Goal: Task Accomplishment & Management: Use online tool/utility

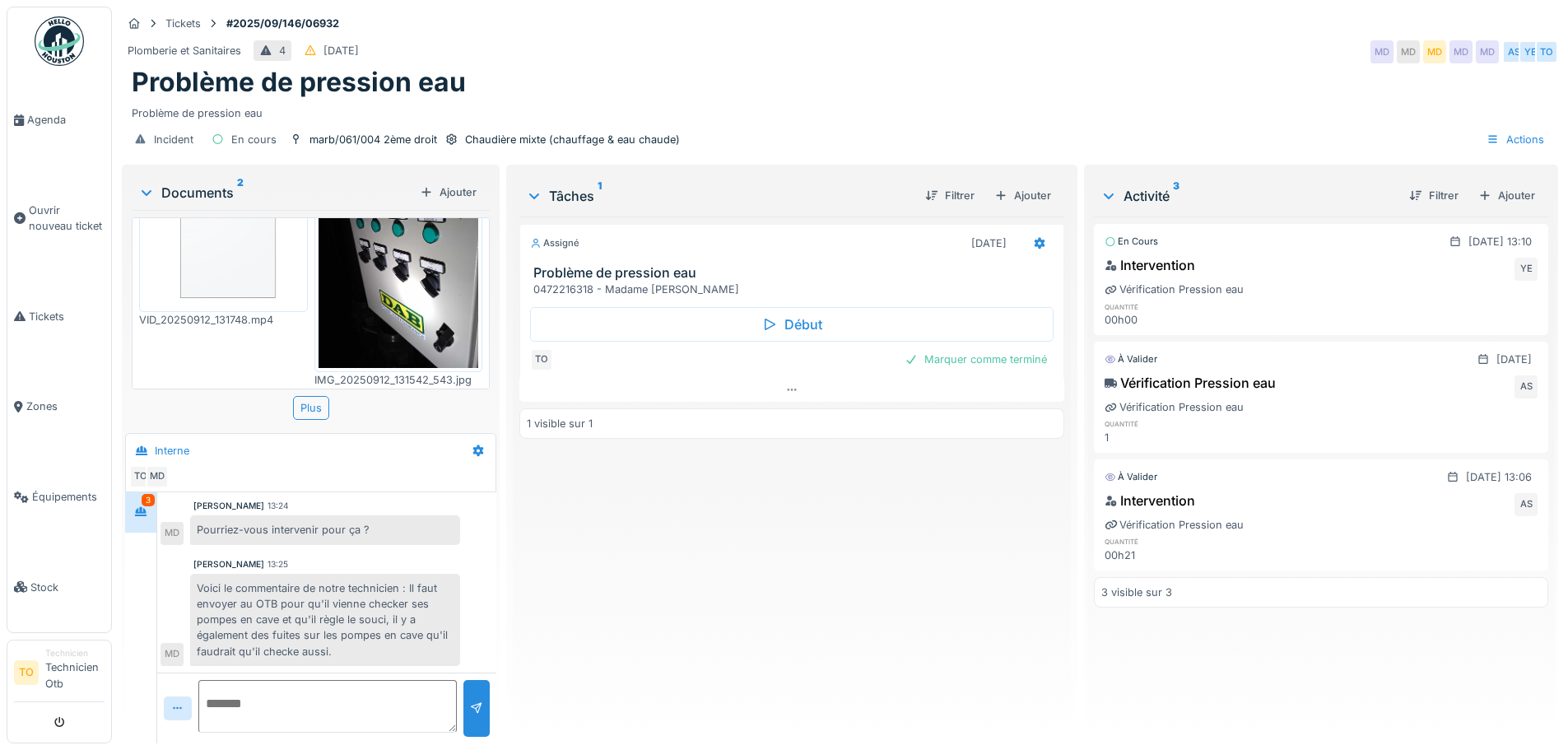
scroll to position [83, 0]
drag, startPoint x: 237, startPoint y: 23, endPoint x: 382, endPoint y: 35, distance: 145.5
click at [382, 35] on div "Tickets #2025/09/146/06932 Plomberie et Sanitaires 4 [DATE] MD MD MD MD MD AS Y…" at bounding box center [840, 84] width 1443 height 155
drag, startPoint x: 434, startPoint y: 85, endPoint x: 111, endPoint y: 92, distance: 323.1
click at [111, 92] on body "Agenda Ouvrir nouveau ticket Tickets Zones Équipements Stock TO Technicien Tech…" at bounding box center [784, 375] width 1568 height 750
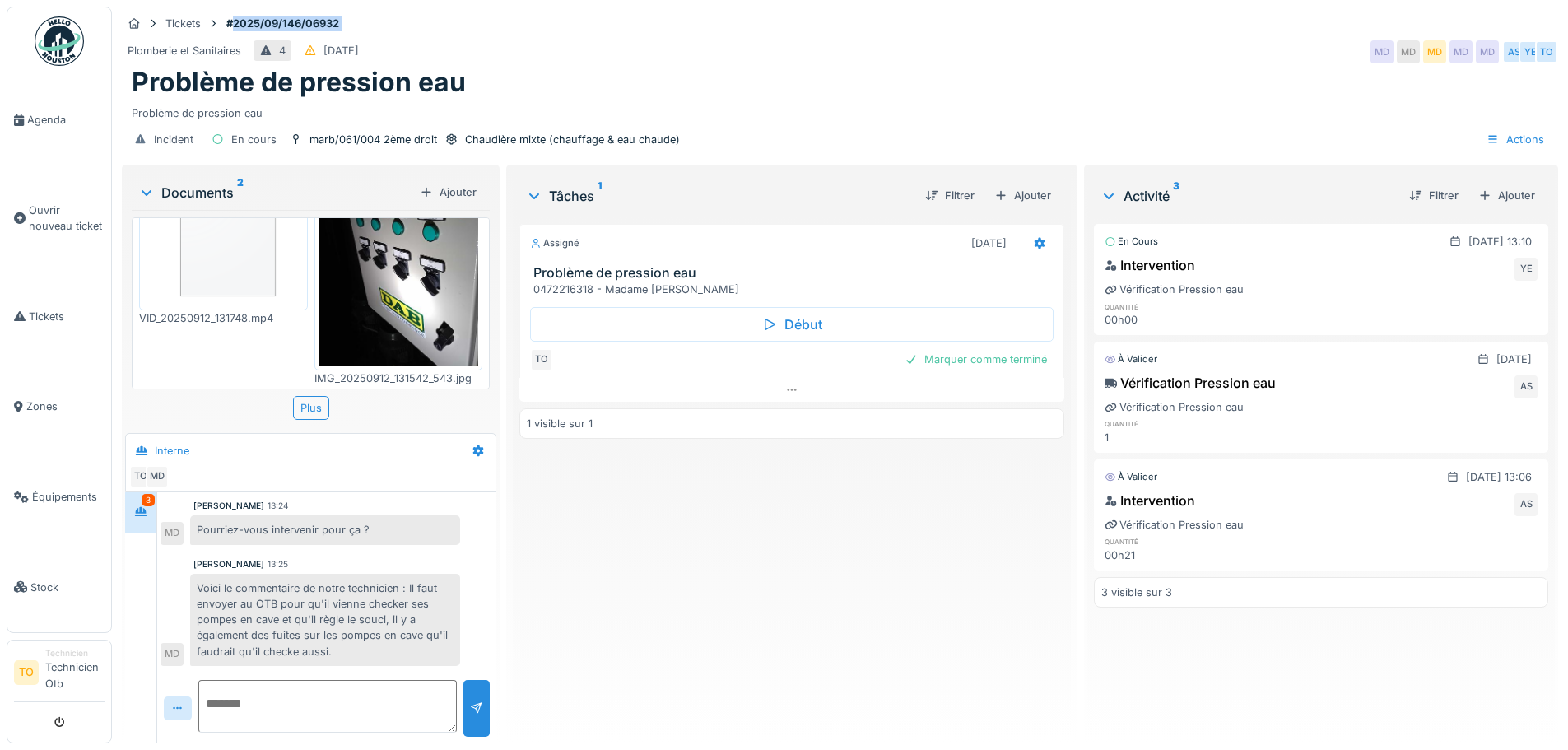
drag, startPoint x: 180, startPoint y: 93, endPoint x: 359, endPoint y: 93, distance: 179.0
click at [206, 88] on h1 "Problème de pression eau" at bounding box center [298, 82] width 334 height 32
click at [578, 108] on div "Problème de pression eau" at bounding box center [840, 110] width 1417 height 22
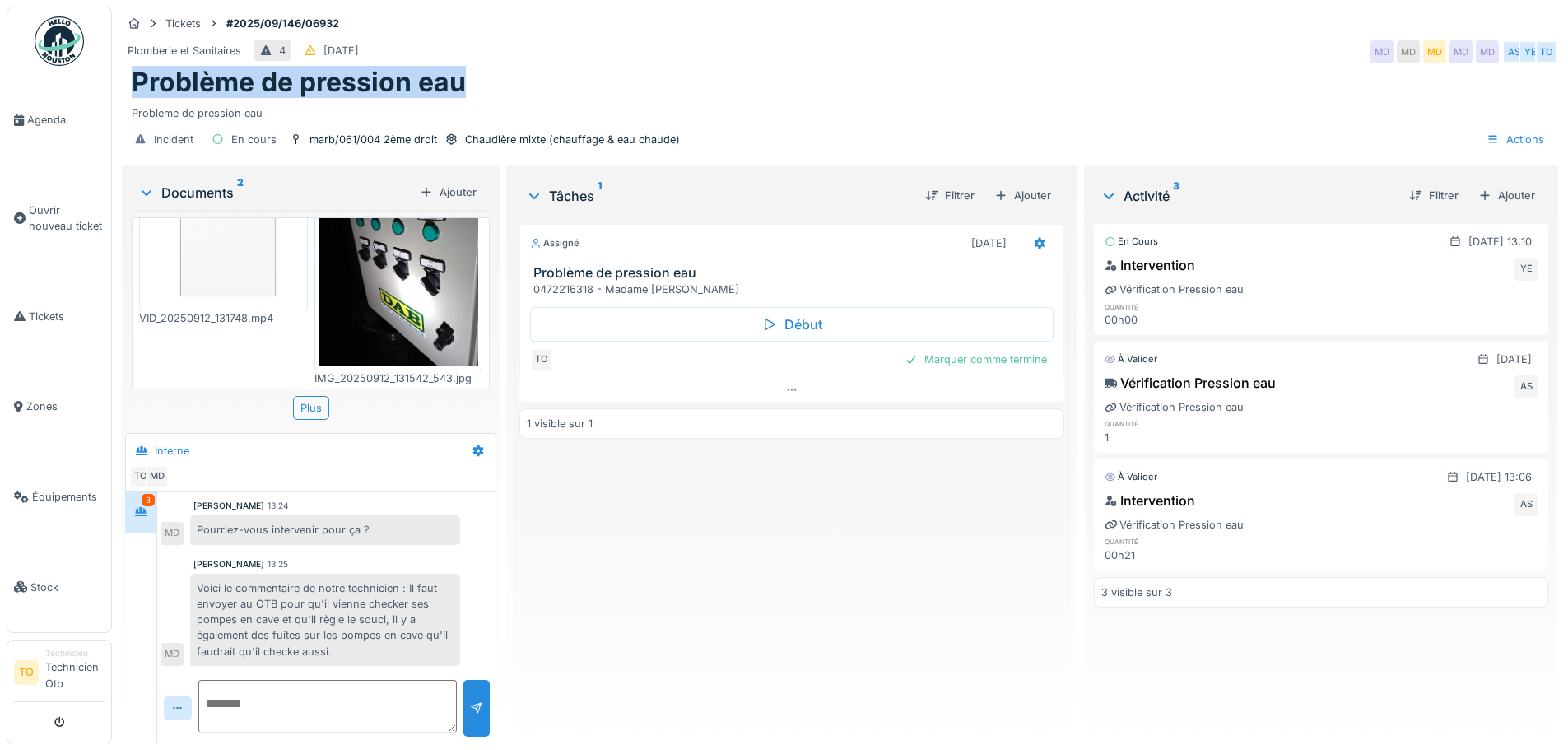
drag, startPoint x: 489, startPoint y: 92, endPoint x: 136, endPoint y: 95, distance: 353.0
click at [136, 95] on div "Problème de pression eau" at bounding box center [840, 82] width 1417 height 32
copy h1 "Problème de pression eau"
drag, startPoint x: 529, startPoint y: 269, endPoint x: 766, endPoint y: 292, distance: 238.1
click at [766, 292] on div "Problème de pression eau 0472216318 - Madame [PERSON_NAME]" at bounding box center [792, 281] width 543 height 32
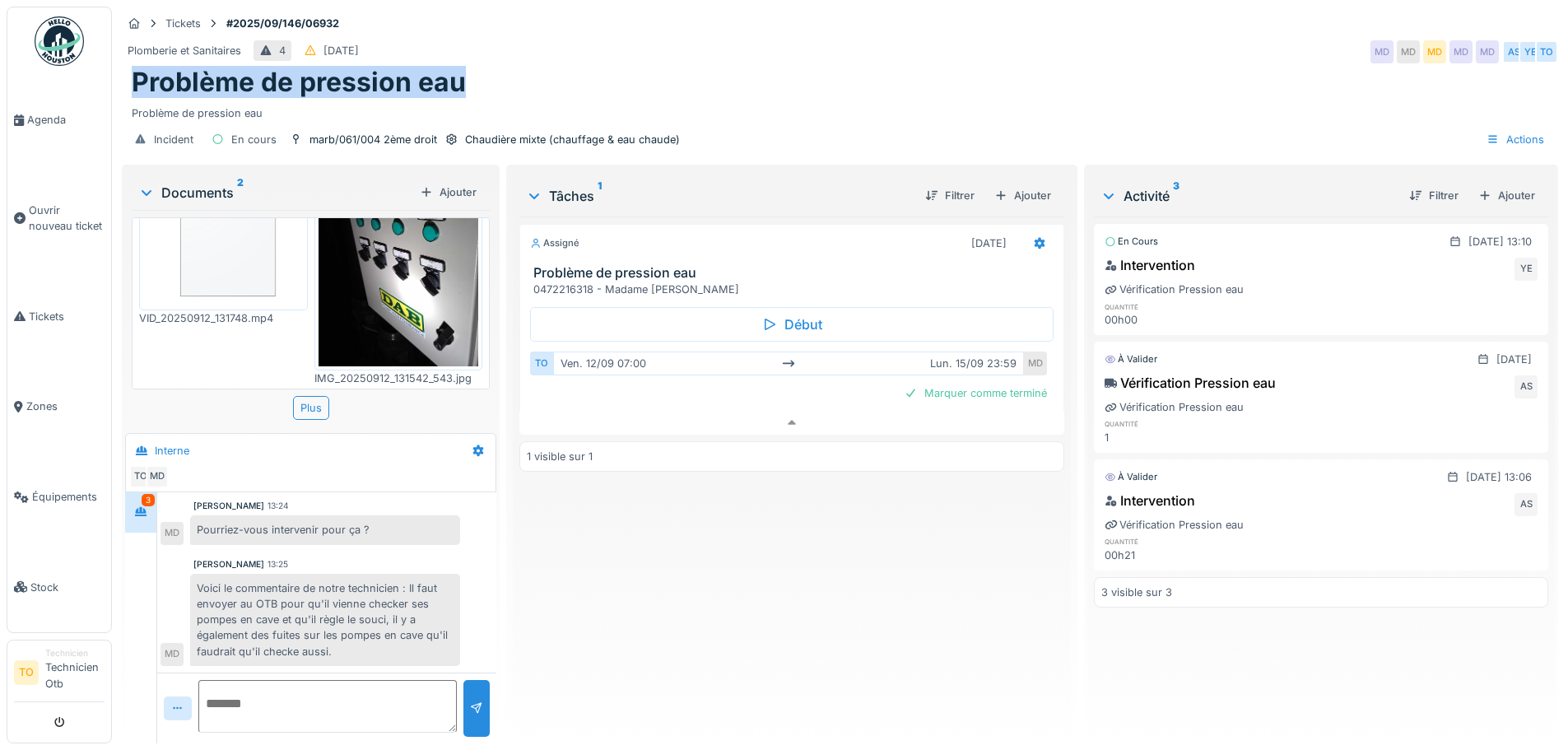
scroll to position [12, 0]
drag, startPoint x: 745, startPoint y: 290, endPoint x: 537, endPoint y: 263, distance: 209.7
click at [551, 265] on h3 "Problème de pression eau" at bounding box center [794, 273] width 522 height 15
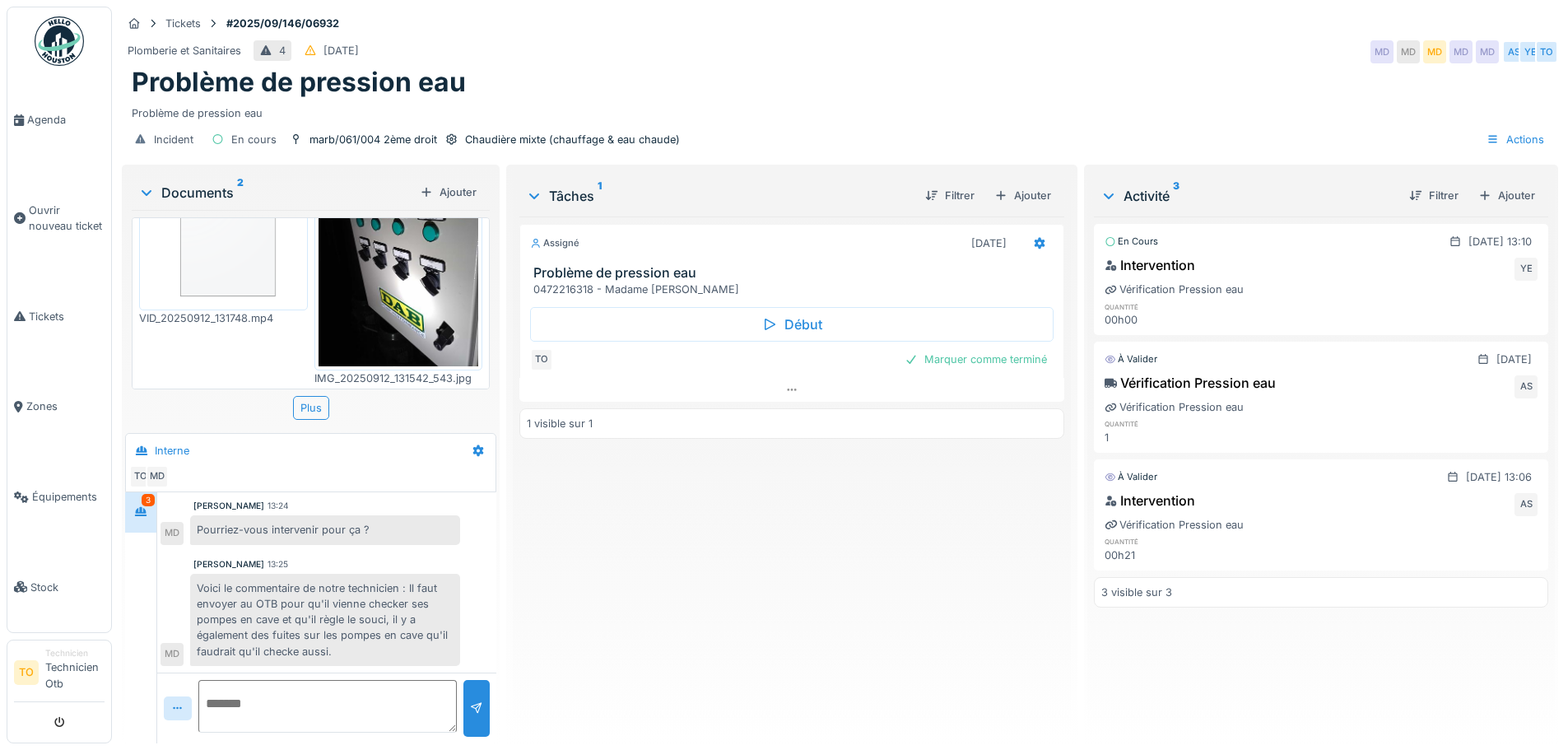
drag, startPoint x: 528, startPoint y: 257, endPoint x: 757, endPoint y: 275, distance: 229.7
click at [757, 275] on div "Problème de pression eau 0472216318 - Madame [PERSON_NAME]" at bounding box center [792, 281] width 543 height 32
copy div "Problème de pression eau 0472216318 - Madame [PERSON_NAME]"
click at [363, 692] on textarea at bounding box center [327, 706] width 258 height 53
type textarea "**********"
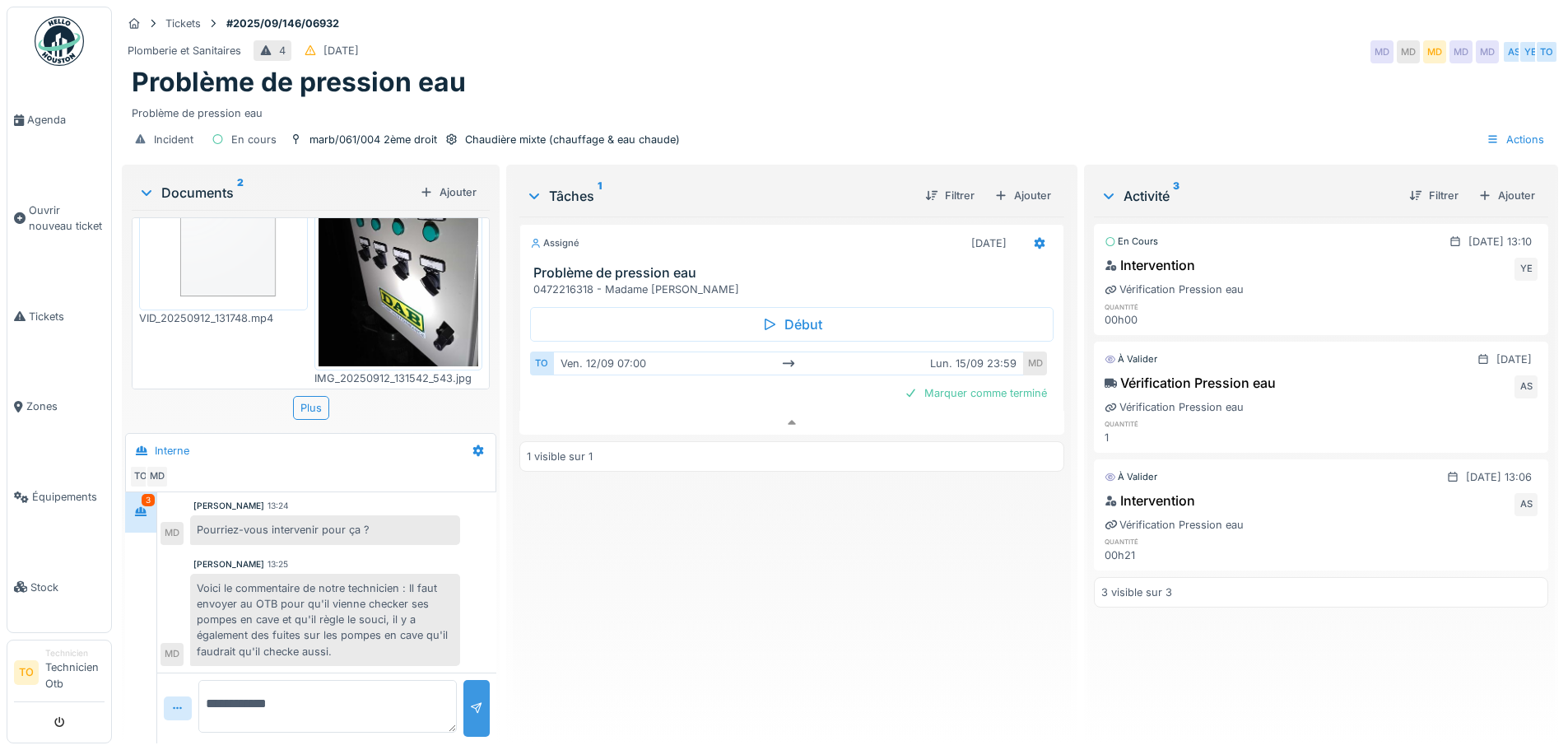
click at [470, 700] on div at bounding box center [476, 708] width 13 height 15
